Goal: Transaction & Acquisition: Purchase product/service

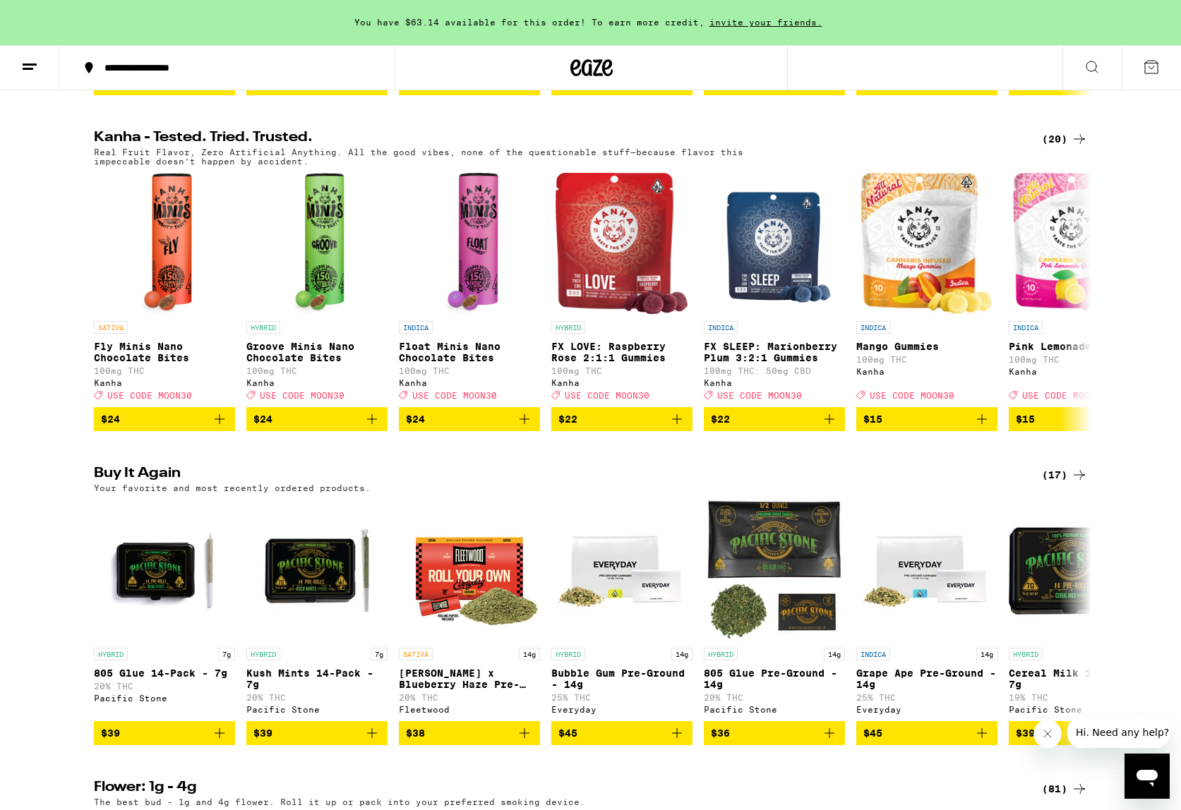
scroll to position [776, 0]
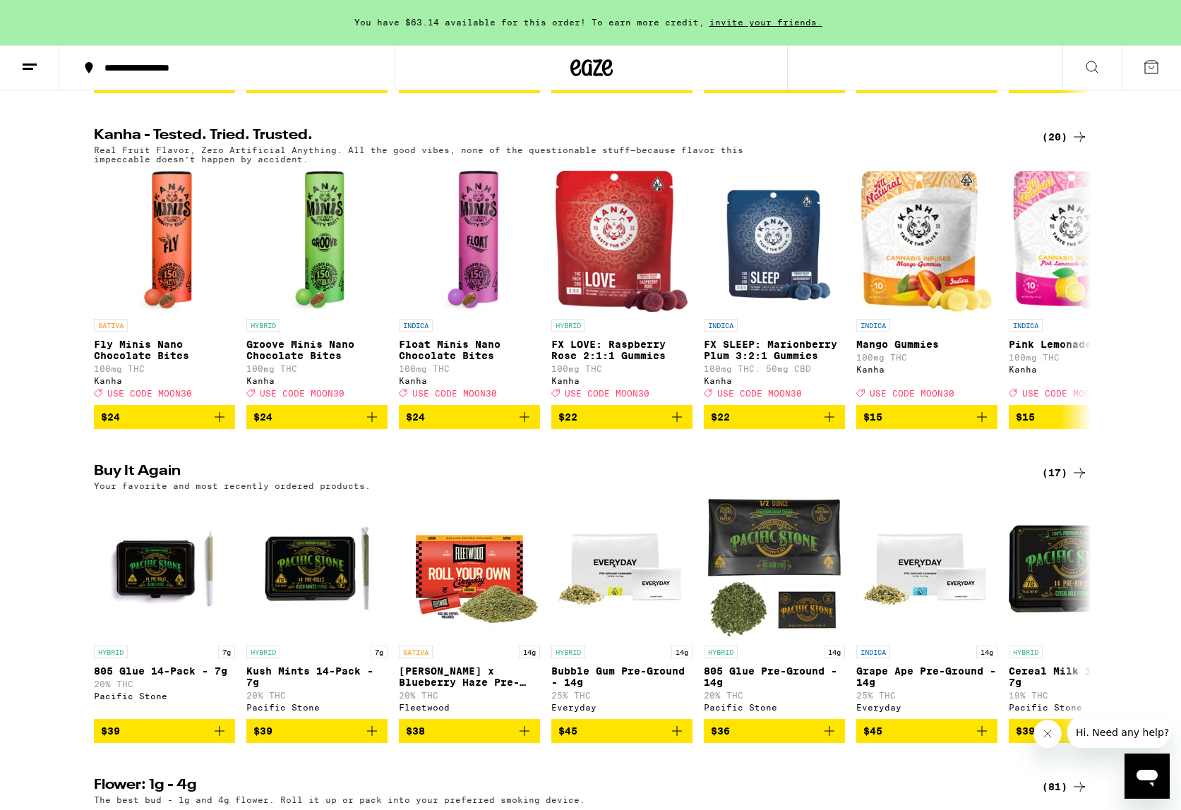
click at [1050, 481] on div "(17)" at bounding box center [1065, 473] width 46 height 17
